Goal: Obtain resource: Obtain resource

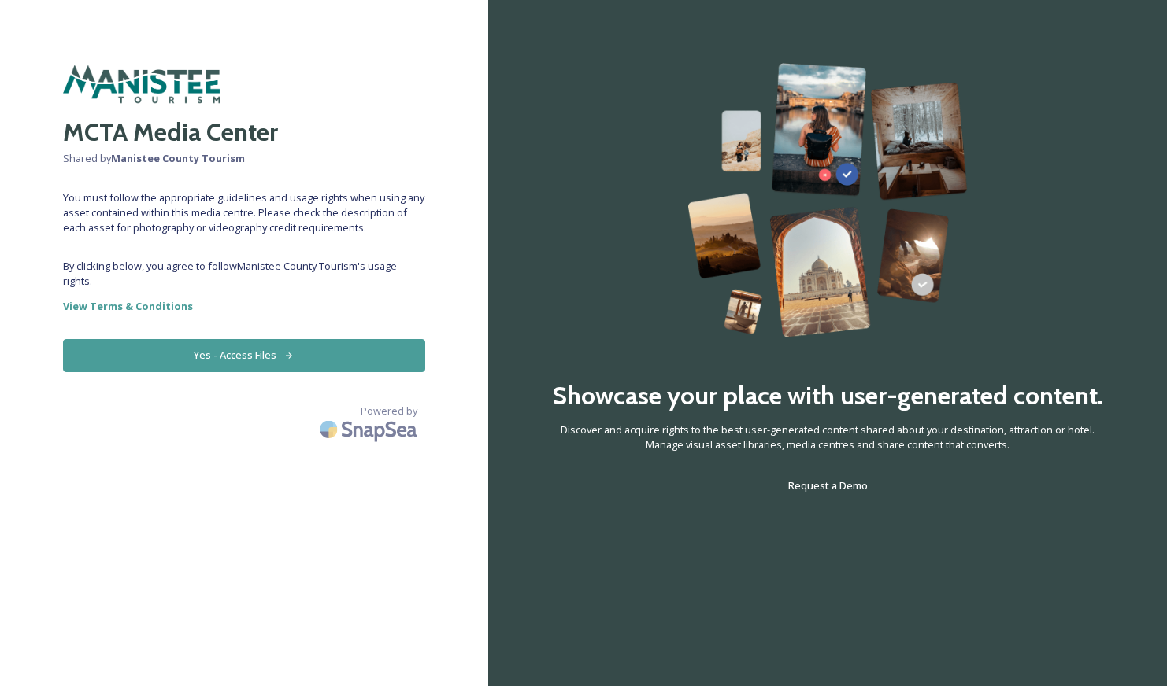
click at [247, 352] on button "Yes - Access Files" at bounding box center [244, 355] width 362 height 32
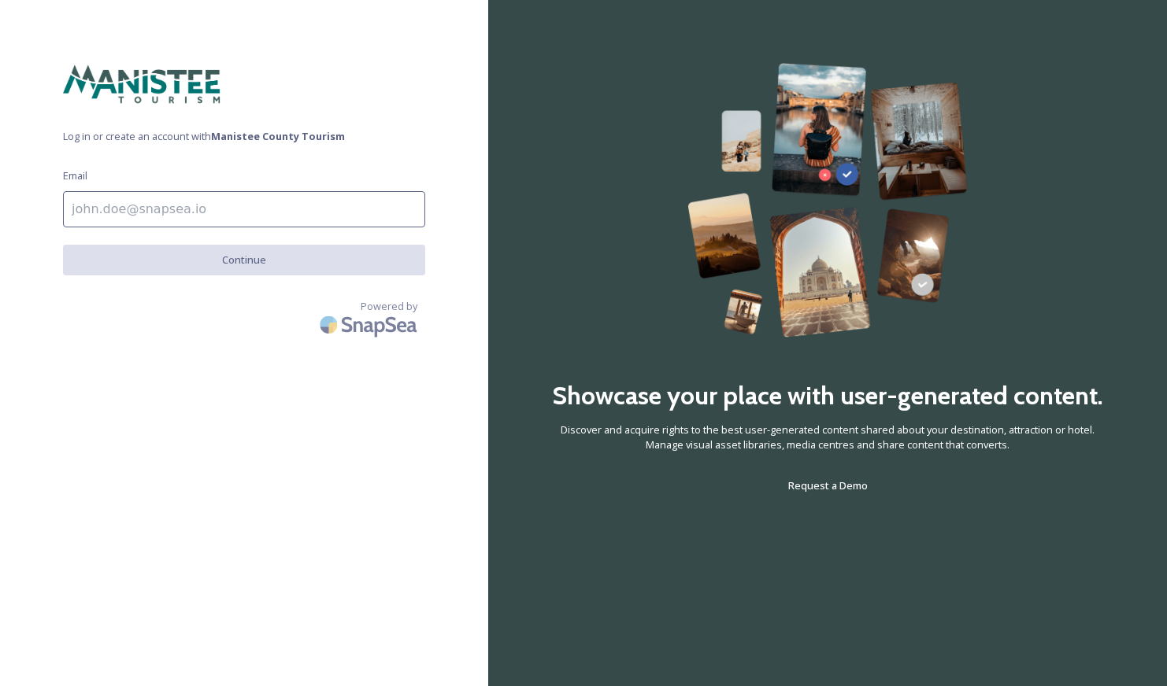
click at [208, 213] on input at bounding box center [244, 209] width 362 height 36
type input "[EMAIL_ADDRESS][DOMAIN_NAME]"
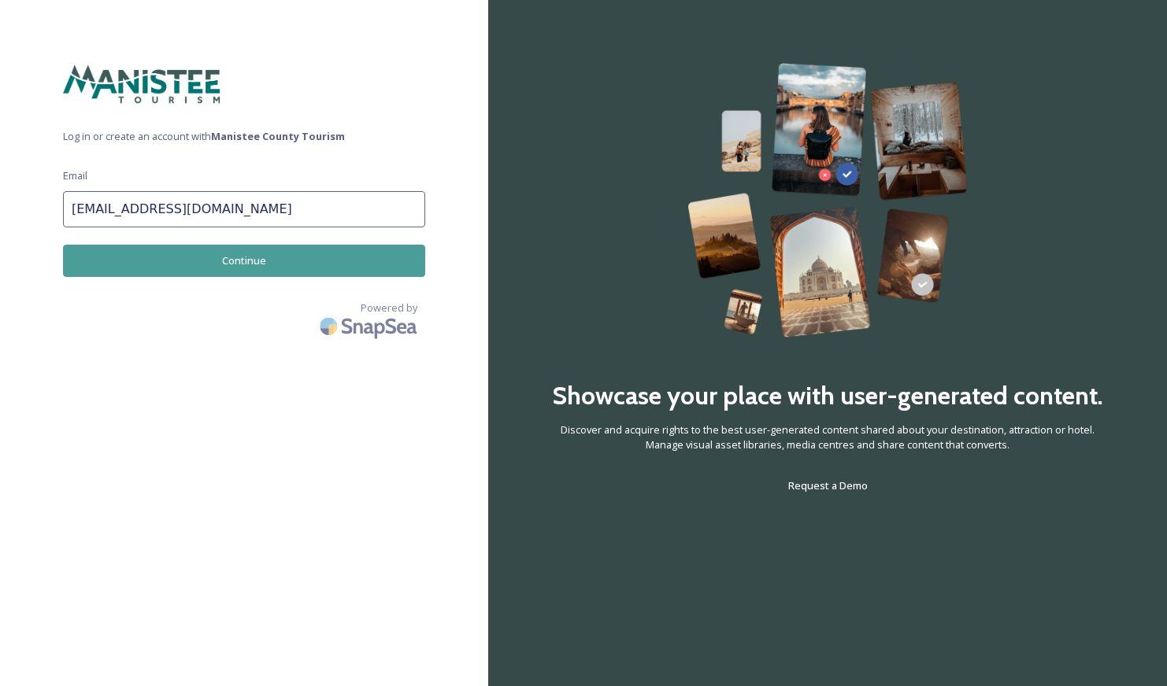
click at [209, 266] on button "Continue" at bounding box center [244, 261] width 362 height 32
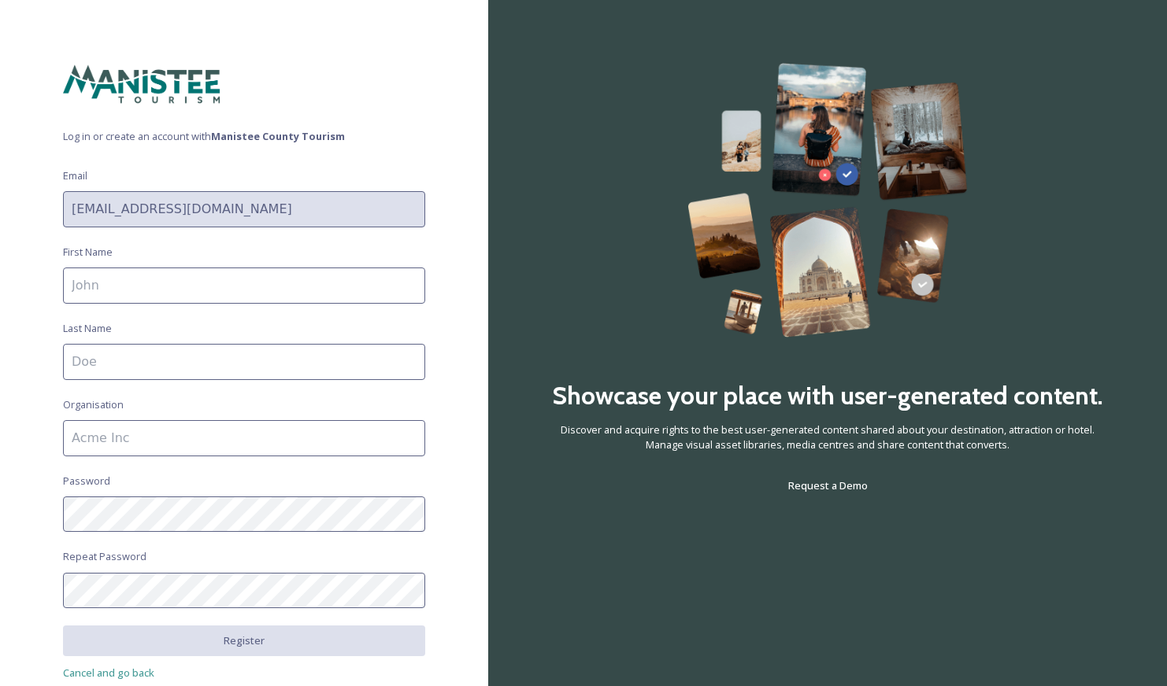
click at [183, 285] on input at bounding box center [244, 286] width 362 height 36
type input "[PERSON_NAME]"
type input "Motel [GEOGRAPHIC_DATA]"
